Goal: Information Seeking & Learning: Find specific fact

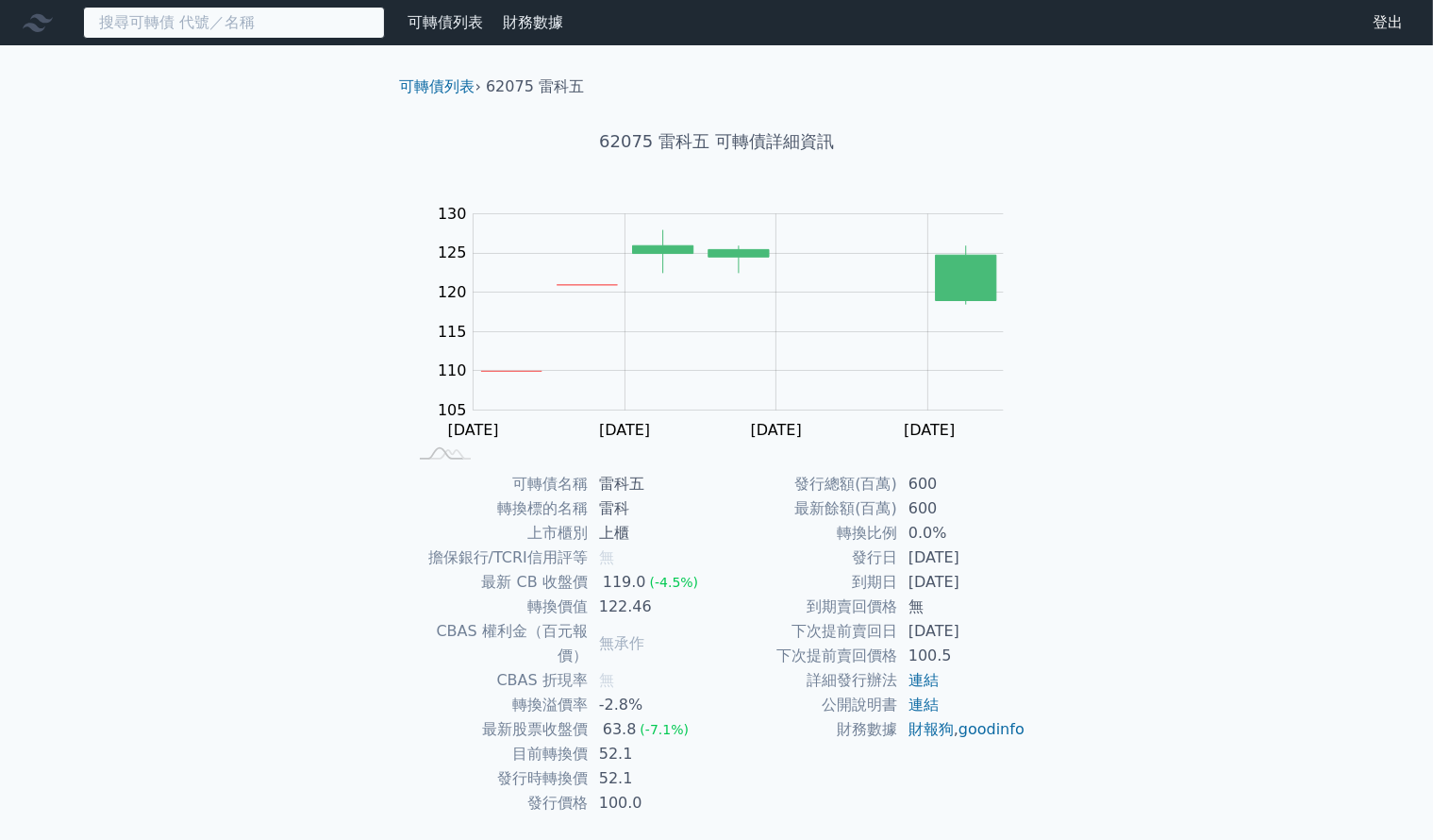
click at [225, 21] on input at bounding box center [234, 22] width 302 height 32
paste input "36894"
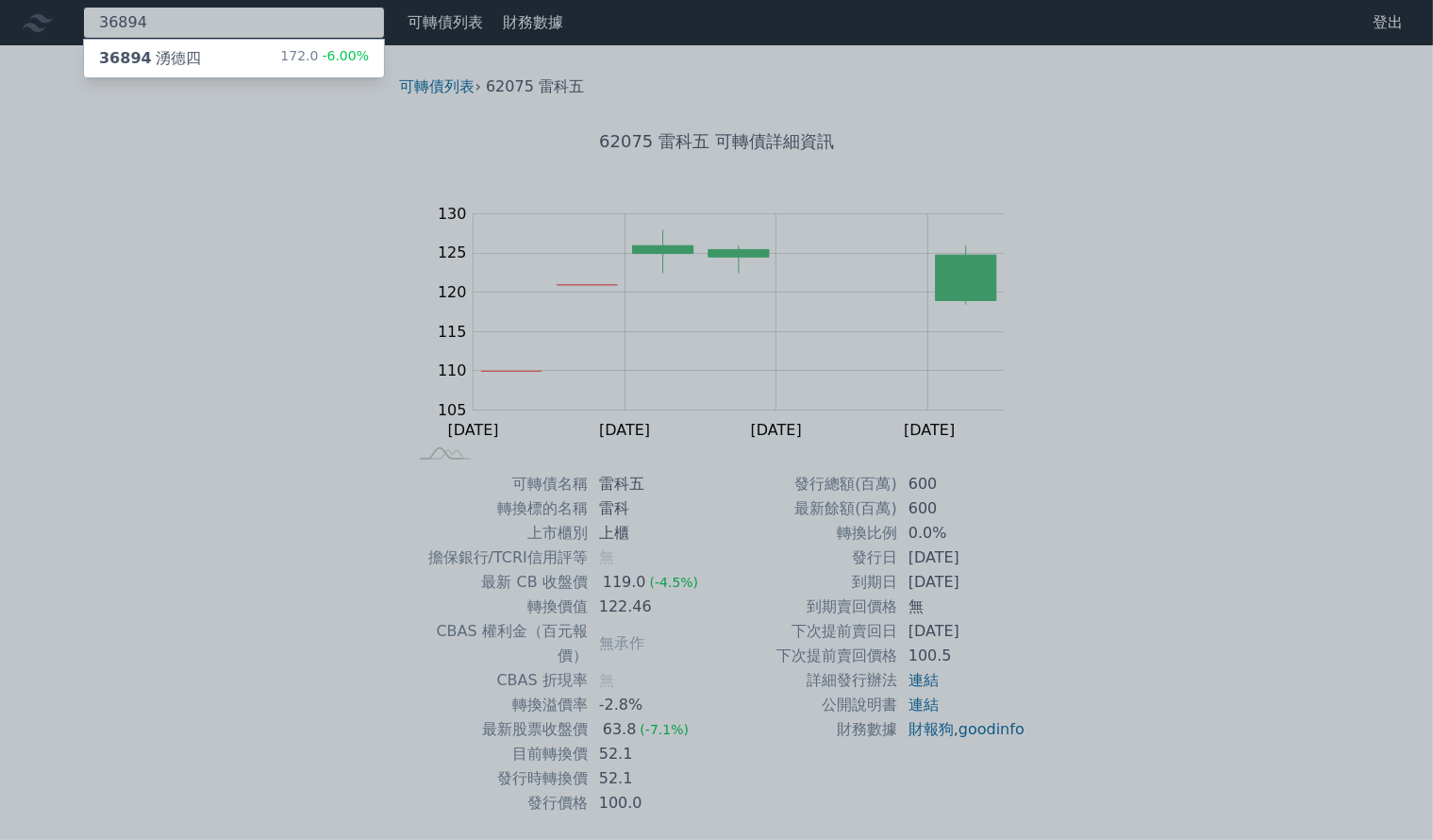
type input "36894"
click at [132, 57] on span "36894" at bounding box center [125, 58] width 53 height 18
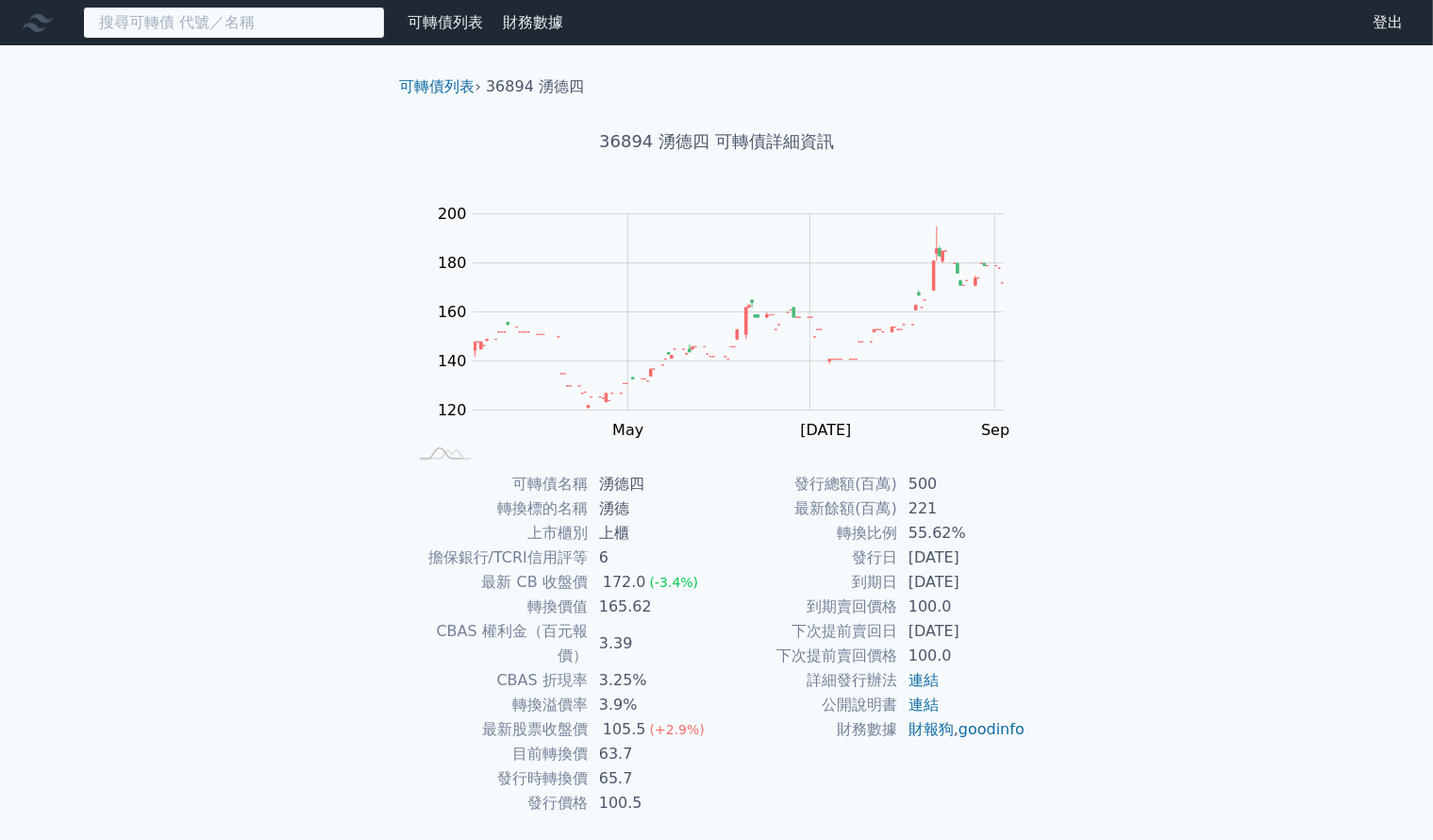
click at [213, 24] on input at bounding box center [234, 22] width 302 height 32
paste input "65151"
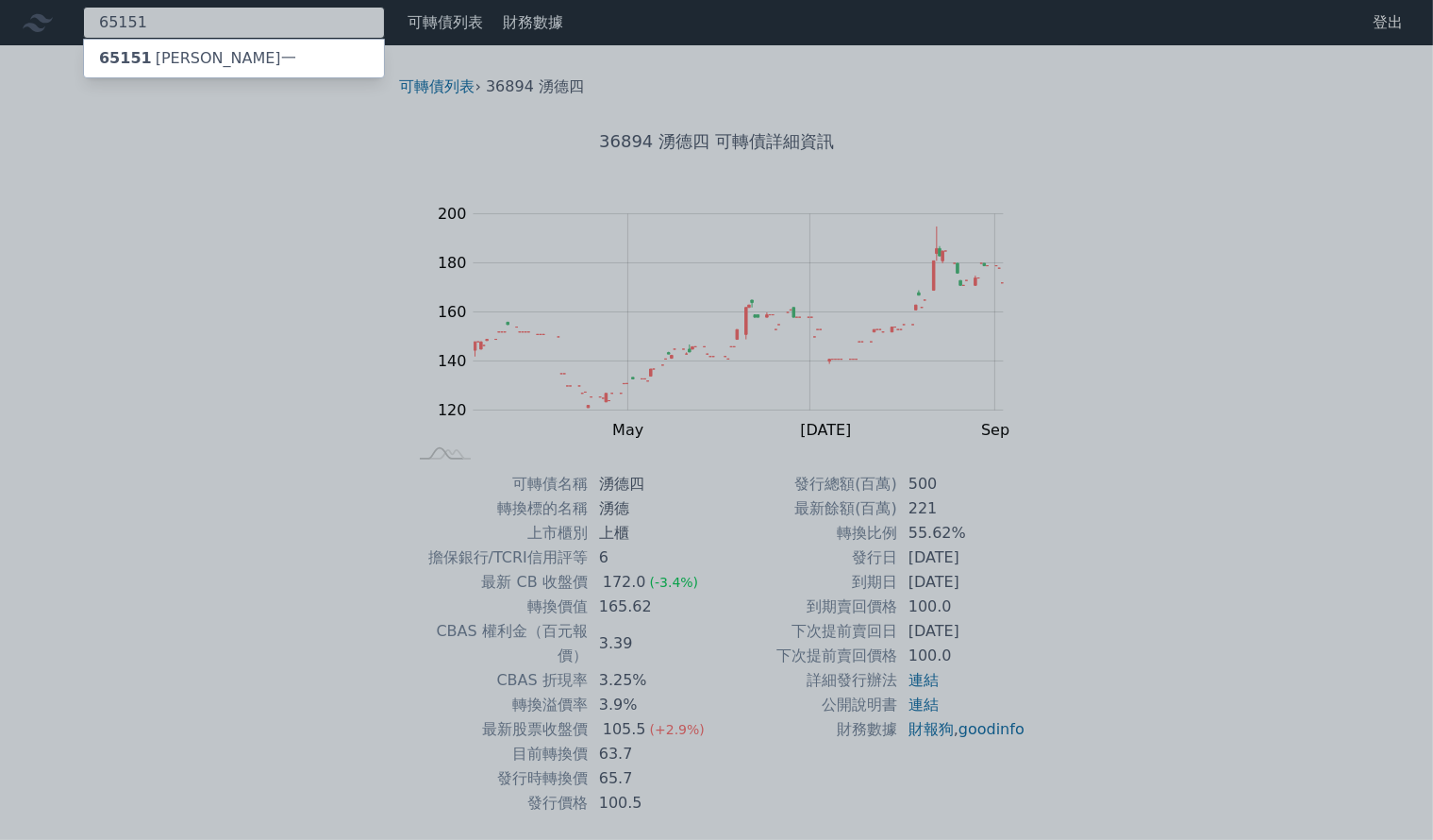
type input "65151"
click at [173, 54] on div "65151 穎崴一" at bounding box center [198, 58] width 198 height 22
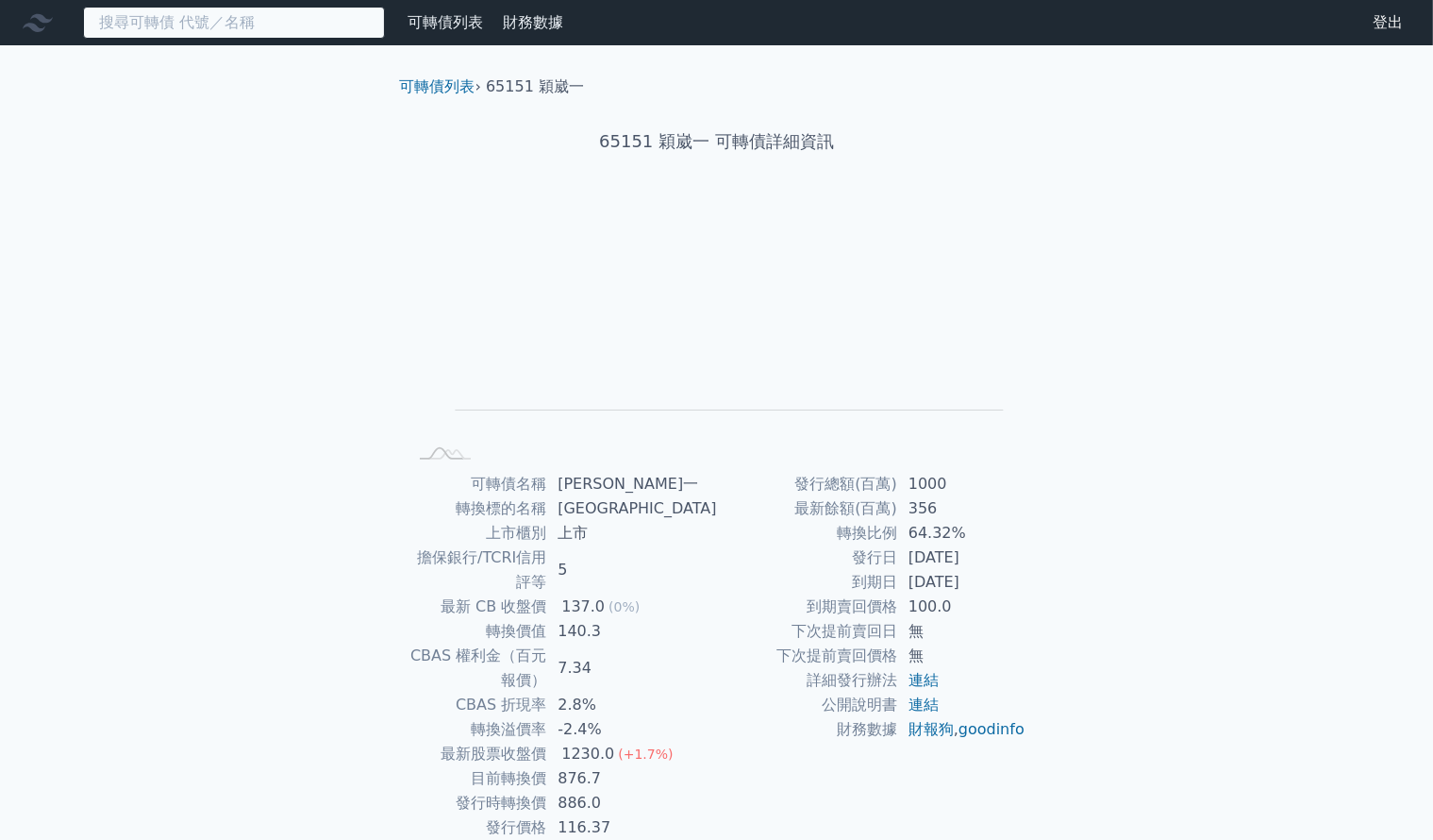
drag, startPoint x: 219, startPoint y: 33, endPoint x: 215, endPoint y: 23, distance: 10.8
click at [219, 28] on input at bounding box center [234, 22] width 302 height 32
paste input "62791"
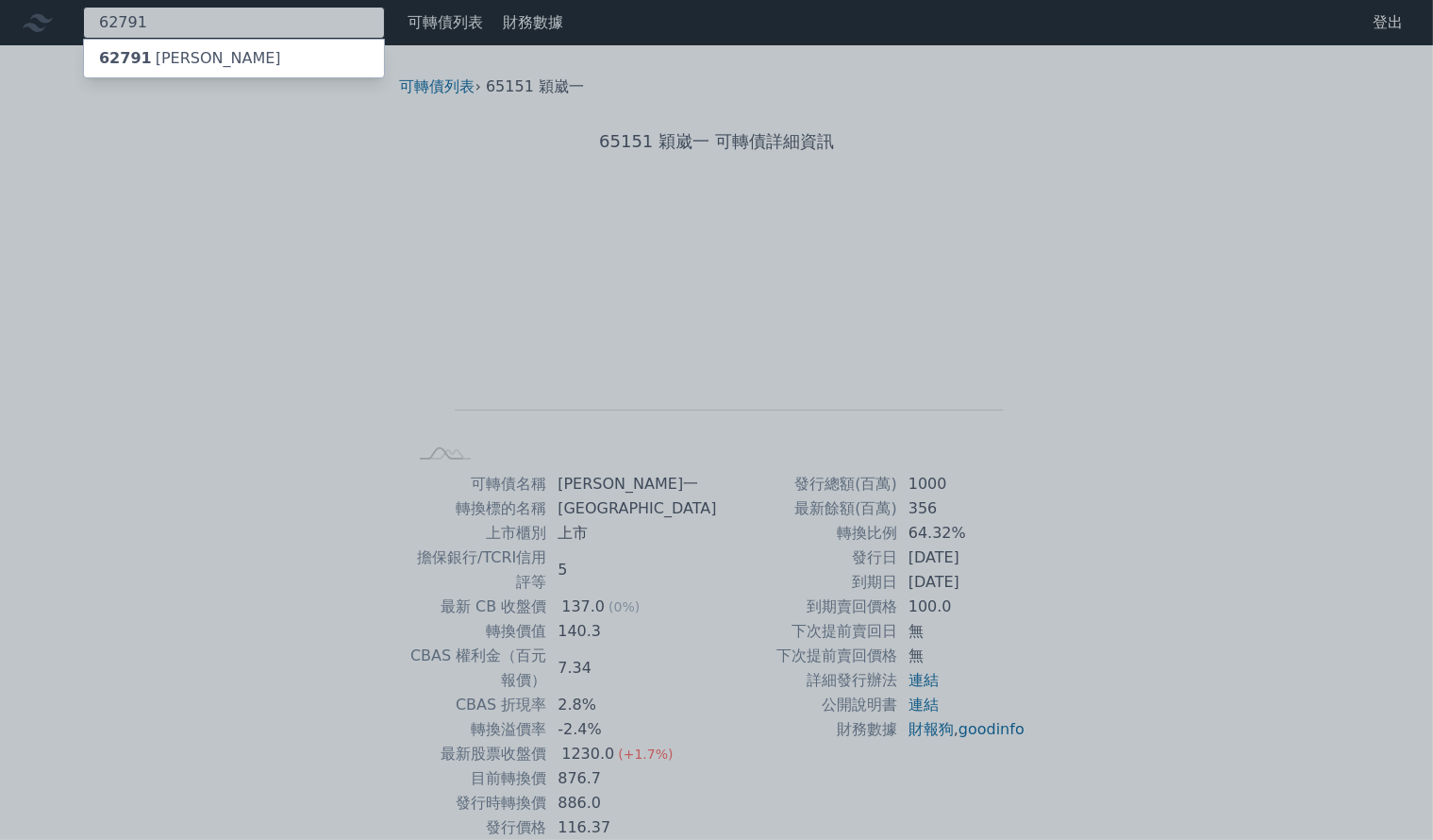
type input "62791"
click at [177, 55] on div "62791 [PERSON_NAME]" at bounding box center [190, 58] width 182 height 22
